Goal: Complete application form

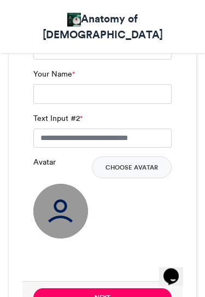
scroll to position [703, 0]
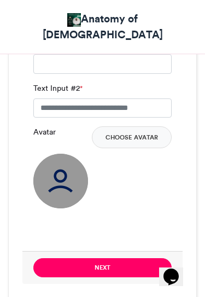
click at [122, 126] on button "Choose Avatar" at bounding box center [132, 137] width 80 height 22
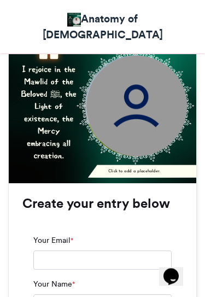
scroll to position [442, 0]
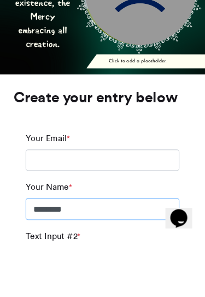
type input "*******"
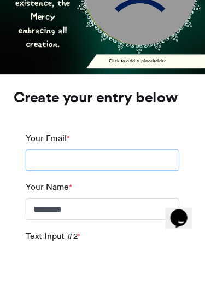
click at [133, 215] on input "Your Email *" at bounding box center [102, 225] width 138 height 20
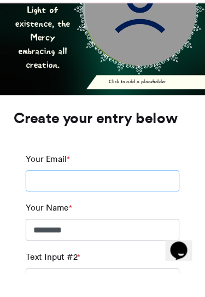
scroll to position [537, 0]
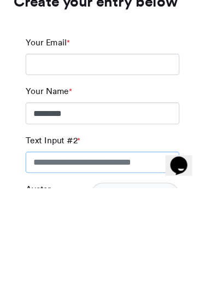
click at [132, 264] on input "Text Input #2 *" at bounding box center [102, 274] width 138 height 20
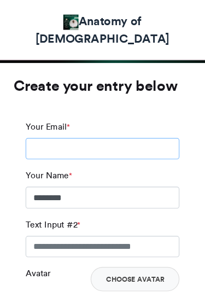
click at [77, 124] on input "Your Email *" at bounding box center [102, 134] width 138 height 20
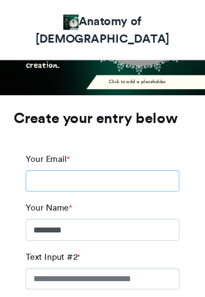
click at [73, 153] on input "Your Email *" at bounding box center [102, 163] width 138 height 20
paste input "**********"
type input "**********"
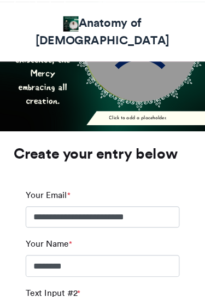
scroll to position [529, 0]
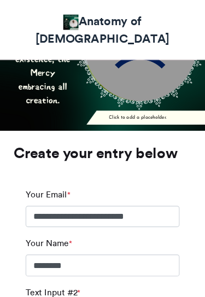
click at [96, 272] on input "Text Input #2 *" at bounding box center [102, 282] width 138 height 20
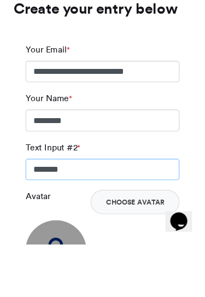
scroll to position [589, 0]
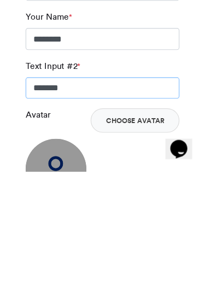
type input "******"
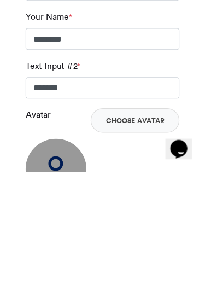
click at [56, 267] on img at bounding box center [60, 294] width 55 height 55
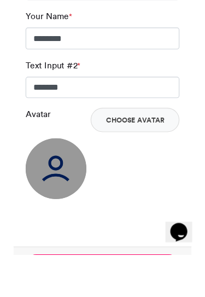
scroll to position [663, 0]
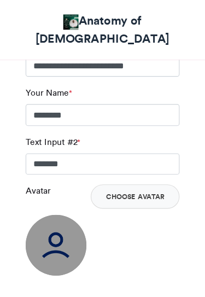
click at [134, 165] on button "Choose Avatar" at bounding box center [132, 176] width 80 height 22
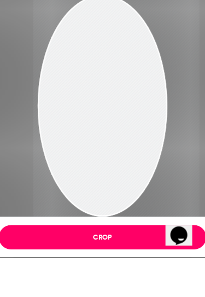
scroll to position [728, 0]
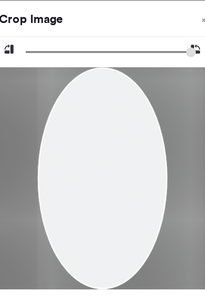
click at [112, 283] on button "Crop" at bounding box center [102, 278] width 186 height 22
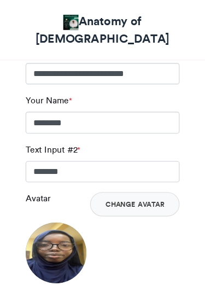
scroll to position [656, 0]
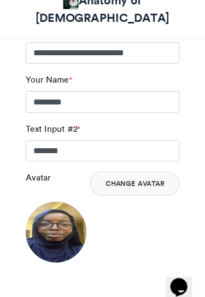
click at [64, 200] on img at bounding box center [60, 227] width 55 height 55
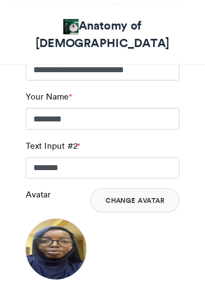
scroll to position [660, 0]
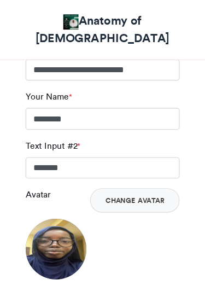
click at [63, 197] on img at bounding box center [60, 224] width 55 height 55
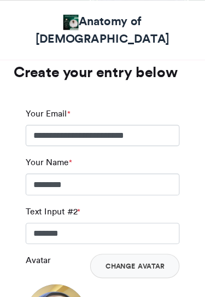
scroll to position [601, 0]
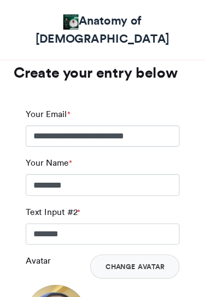
click at [130, 228] on button "Change Avatar" at bounding box center [131, 239] width 80 height 22
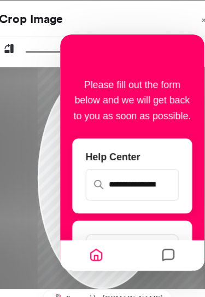
scroll to position [0, 0]
click at [26, 205] on div at bounding box center [103, 160] width 204 height 199
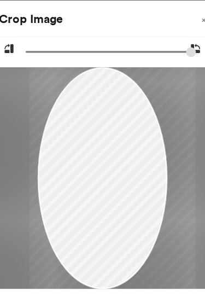
click at [108, 258] on div at bounding box center [111, 160] width 149 height 199
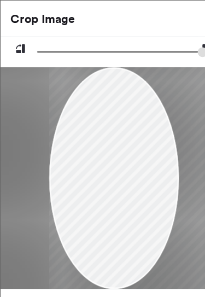
click at [100, 266] on div "Crop" at bounding box center [103, 277] width 204 height 37
click at [95, 258] on div at bounding box center [118, 160] width 149 height 199
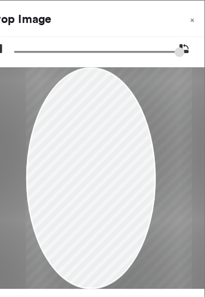
click at [192, 20] on span "×" at bounding box center [194, 18] width 4 height 7
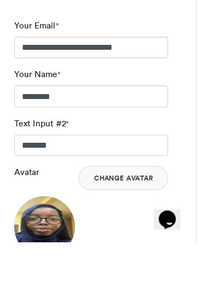
scroll to position [680, 0]
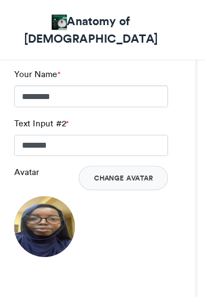
click at [131, 149] on button "Change Avatar" at bounding box center [131, 160] width 80 height 22
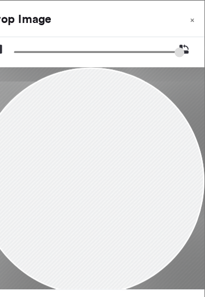
click at [116, 282] on button "Crop" at bounding box center [102, 278] width 186 height 22
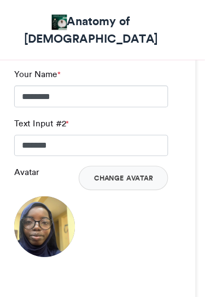
click at [115, 280] on button "Next" at bounding box center [102, 289] width 138 height 19
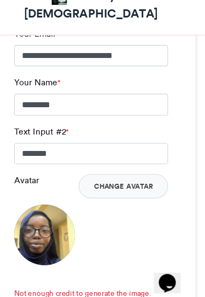
scroll to position [673, 0]
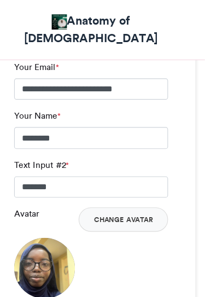
scroll to position [638, 0]
